Goal: Find specific page/section: Find specific page/section

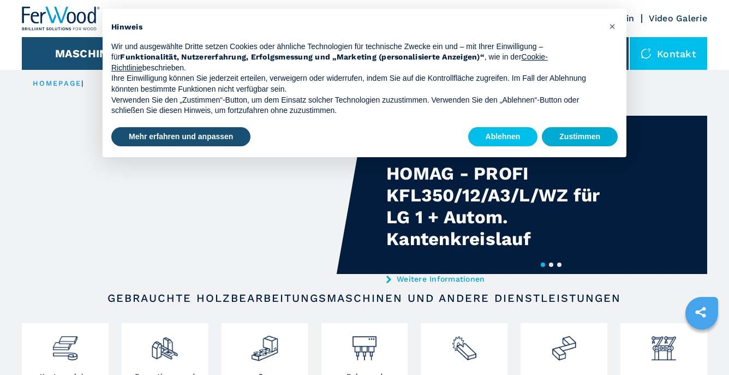
click at [571, 132] on button "Zustimmen" at bounding box center [580, 137] width 76 height 20
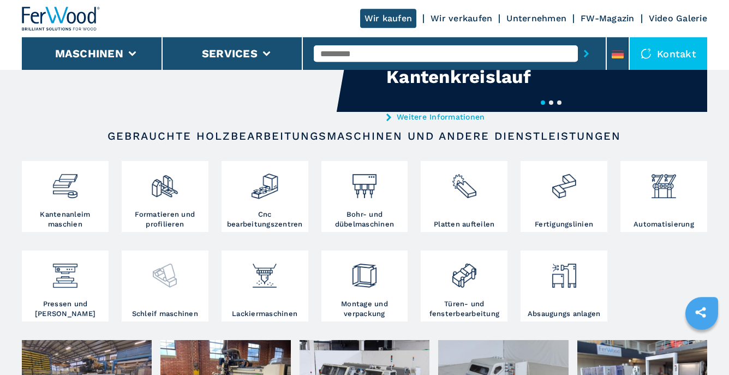
scroll to position [172, 0]
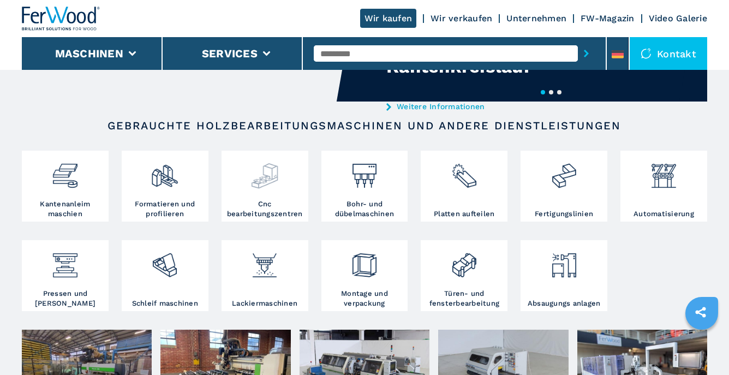
click at [266, 189] on img at bounding box center [264, 171] width 28 height 37
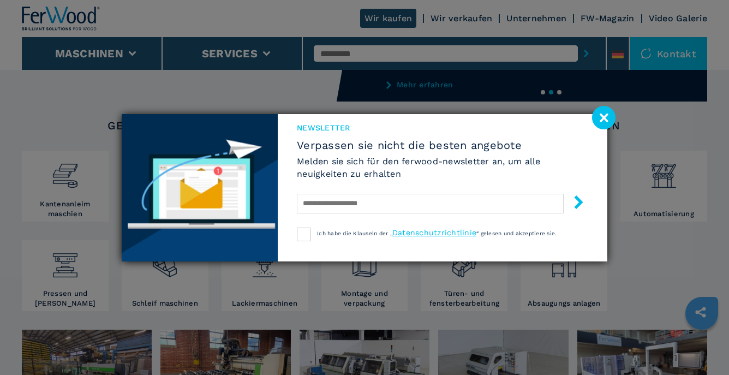
click at [607, 115] on image at bounding box center [603, 117] width 23 height 23
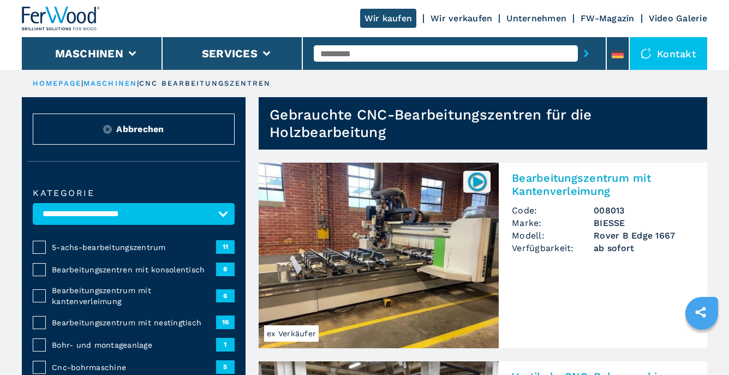
scroll to position [345, 0]
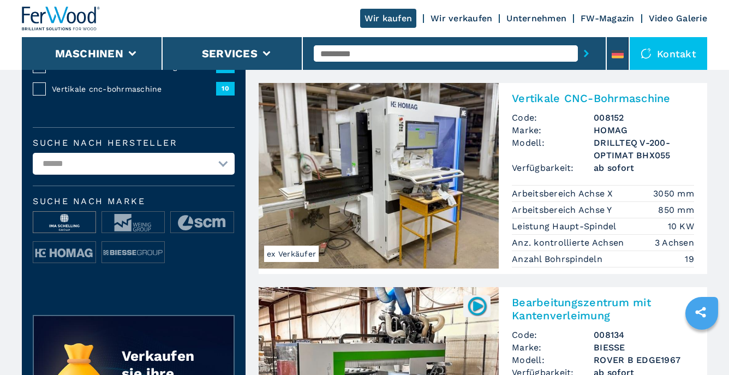
click at [65, 222] on img at bounding box center [64, 223] width 62 height 22
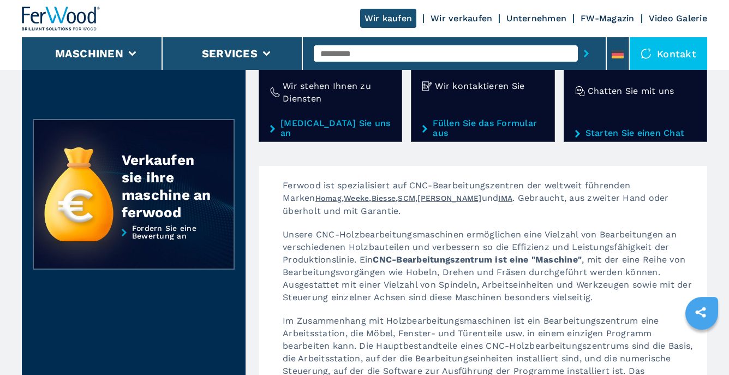
scroll to position [345, 0]
